Goal: Information Seeking & Learning: Learn about a topic

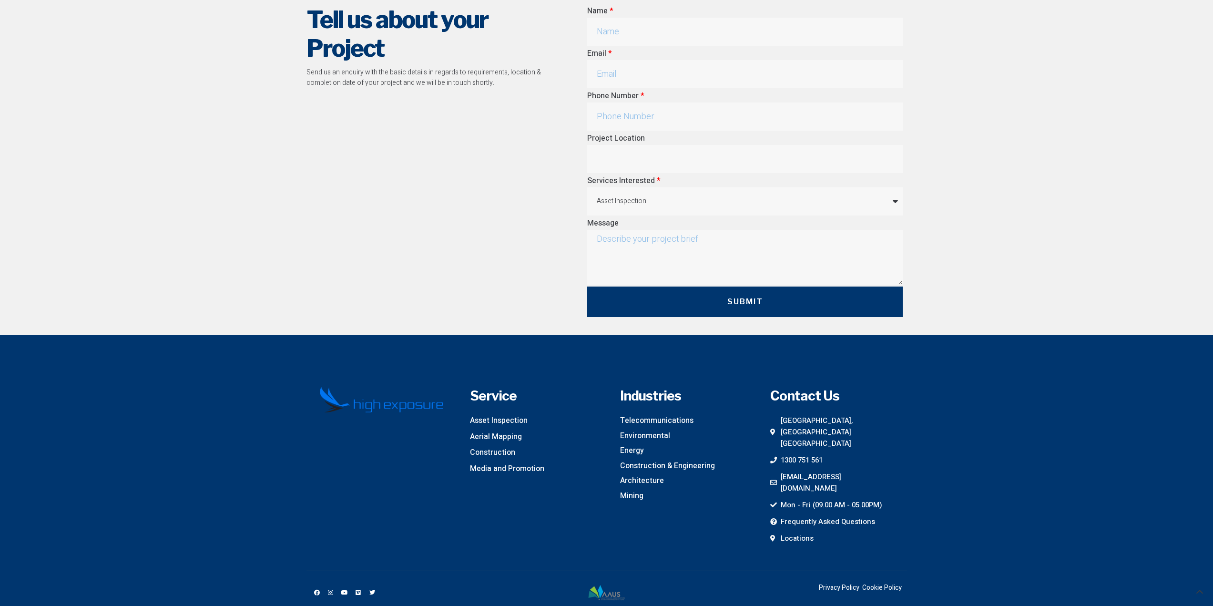
scroll to position [3967, 0]
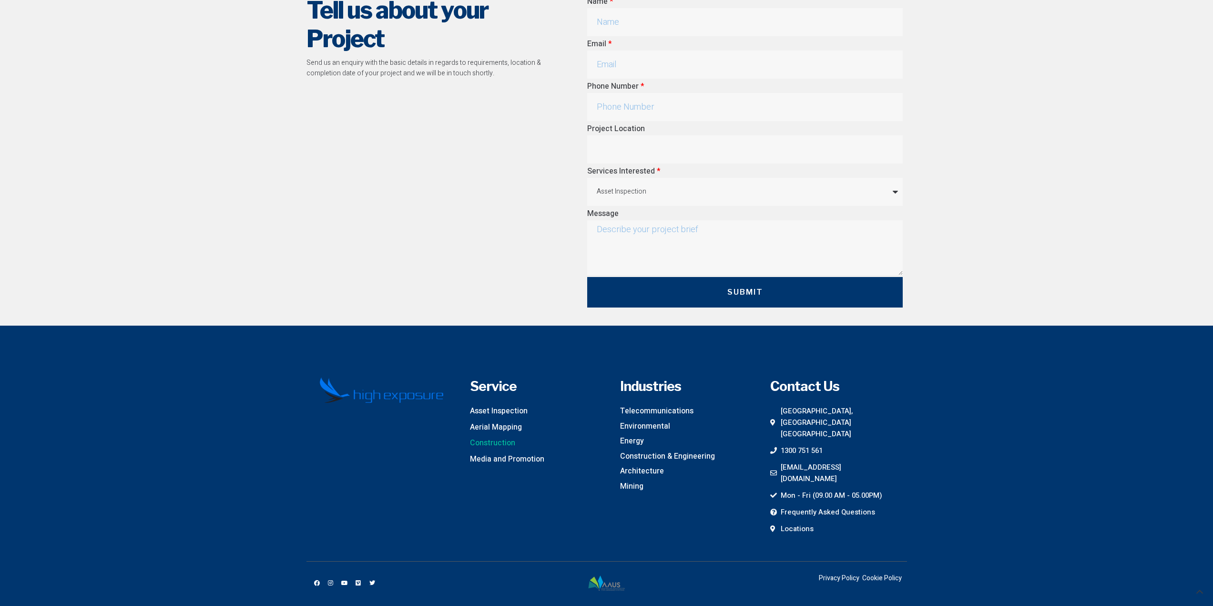
click at [496, 442] on span "Construction" at bounding box center [492, 443] width 45 height 12
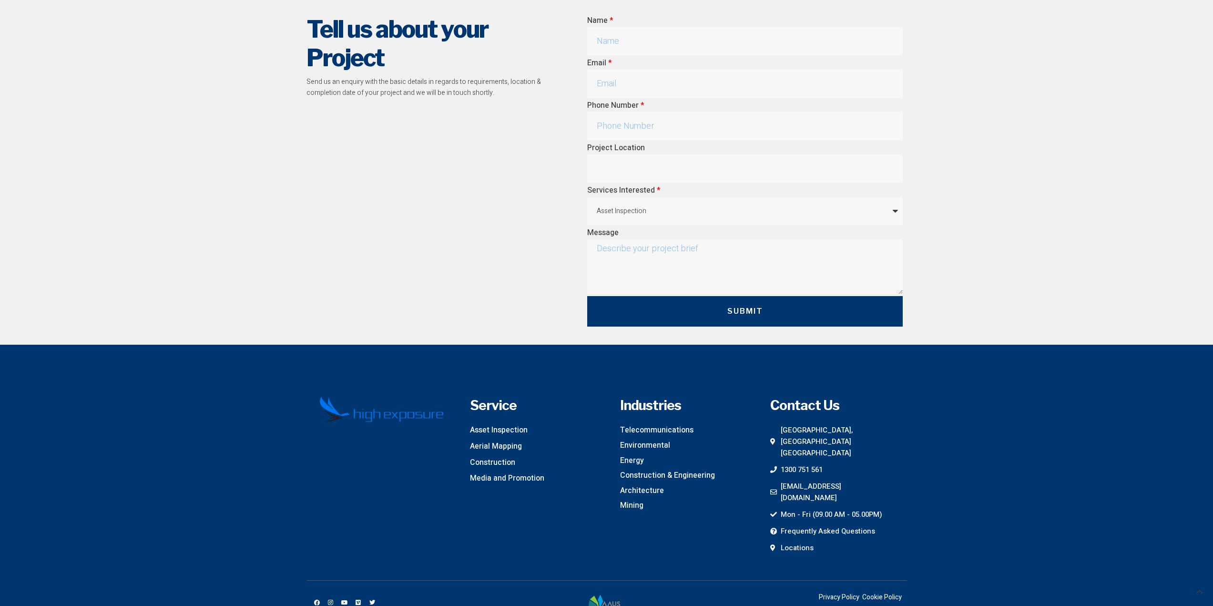
scroll to position [2277, 0]
